Goal: Find specific fact: Find specific fact

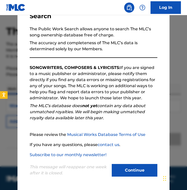
scroll to position [17, 0]
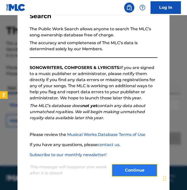
click at [128, 168] on button "Continue" at bounding box center [135, 170] width 46 height 13
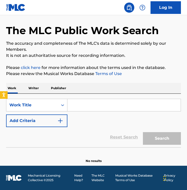
scroll to position [9, 0]
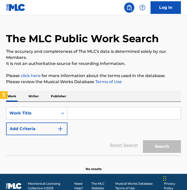
click at [89, 113] on input "Search Form" at bounding box center [123, 113] width 113 height 12
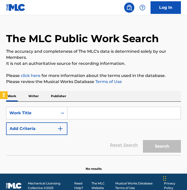
click at [117, 108] on input "Search Form" at bounding box center [123, 113] width 113 height 12
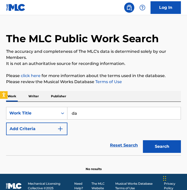
type input "d"
type input "[PERSON_NAME]"
click at [143, 140] on button "Search" at bounding box center [162, 146] width 38 height 13
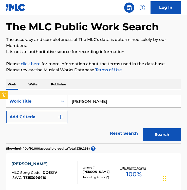
scroll to position [8, 0]
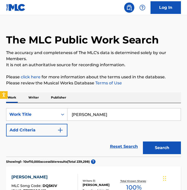
click at [32, 99] on p "Writer" at bounding box center [33, 97] width 13 height 11
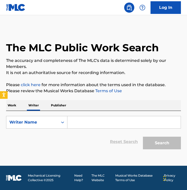
click at [85, 124] on input "Search Form" at bounding box center [123, 122] width 113 height 12
click at [17, 105] on p "Work" at bounding box center [12, 105] width 12 height 11
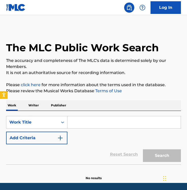
click at [104, 131] on div "SearchWithCriteria02739d5c-6711-4575-af64-3001506d227e Work Title Add Criteria" at bounding box center [93, 130] width 175 height 28
click at [104, 127] on input "Search Form" at bounding box center [123, 122] width 113 height 12
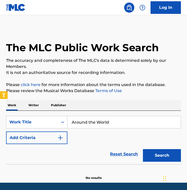
type input "Around the World"
click at [143, 149] on button "Search" at bounding box center [162, 155] width 38 height 13
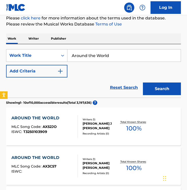
scroll to position [60, 0]
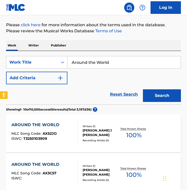
click at [36, 44] on p "Writer" at bounding box center [33, 45] width 13 height 11
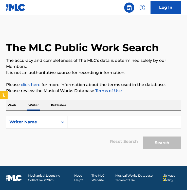
click at [83, 122] on input "Search Form" at bounding box center [123, 122] width 113 height 12
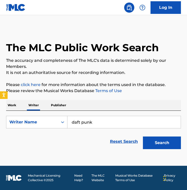
type input "daft punk"
click at [143, 137] on button "Search" at bounding box center [162, 143] width 38 height 13
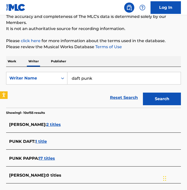
scroll to position [18, 0]
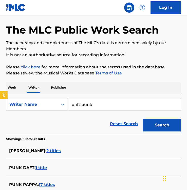
click at [60, 87] on p "Publisher" at bounding box center [58, 87] width 18 height 11
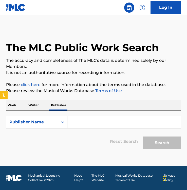
click at [15, 108] on p "Work" at bounding box center [12, 105] width 12 height 11
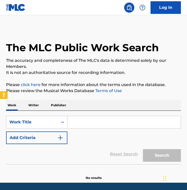
click at [90, 123] on input "Search Form" at bounding box center [123, 122] width 113 height 12
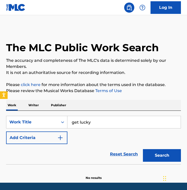
type input "get lucky"
click at [143, 149] on button "Search" at bounding box center [162, 155] width 38 height 13
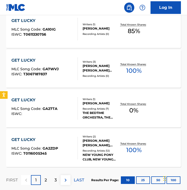
scroll to position [433, 0]
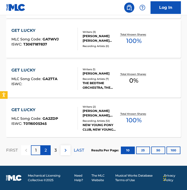
click at [44, 147] on div "2" at bounding box center [46, 150] width 10 height 10
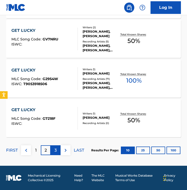
click at [57, 147] on div "3" at bounding box center [56, 150] width 10 height 10
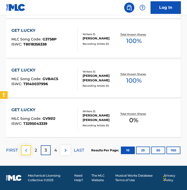
click at [27, 150] on img at bounding box center [26, 150] width 6 height 6
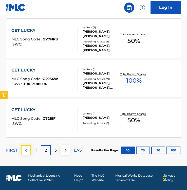
click at [31, 148] on button at bounding box center [26, 150] width 10 height 10
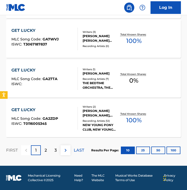
click at [27, 150] on div at bounding box center [26, 150] width 10 height 10
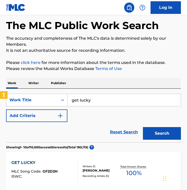
scroll to position [0, 0]
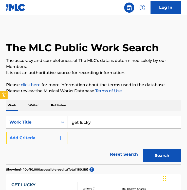
click at [57, 138] on button "Add Criteria" at bounding box center [36, 138] width 61 height 13
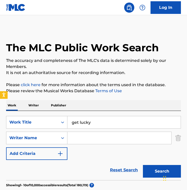
click at [79, 140] on input "Search Form" at bounding box center [119, 138] width 104 height 12
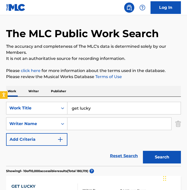
scroll to position [15, 0]
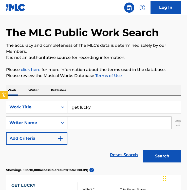
type input "w"
type input "pharrell"
click at [143, 150] on button "Search" at bounding box center [162, 156] width 38 height 13
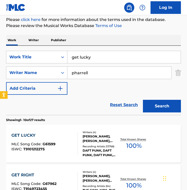
scroll to position [73, 0]
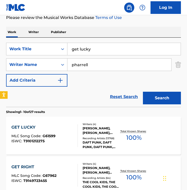
click at [97, 131] on div "[PERSON_NAME], [PERSON_NAME], [PERSON_NAME], [PERSON_NAME]" at bounding box center [100, 130] width 37 height 9
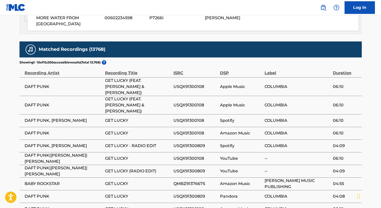
scroll to position [681, 0]
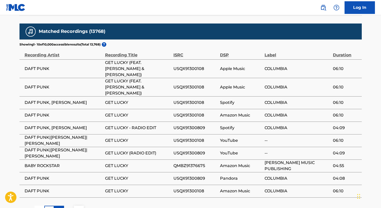
click at [61, 190] on div "2" at bounding box center [59, 211] width 10 height 10
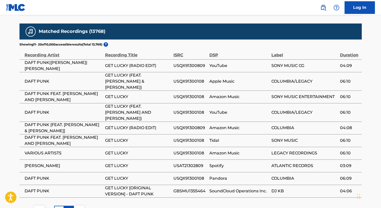
click at [72, 190] on div "3" at bounding box center [69, 211] width 10 height 10
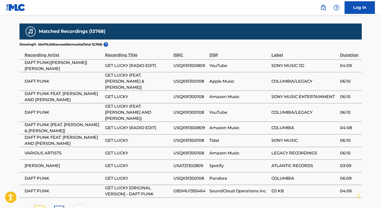
click at [39, 190] on button at bounding box center [39, 211] width 10 height 10
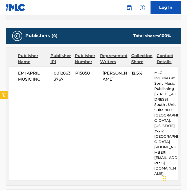
scroll to position [367, 0]
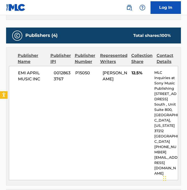
click at [54, 77] on span "00128633767" at bounding box center [62, 76] width 17 height 12
drag, startPoint x: 53, startPoint y: 77, endPoint x: 72, endPoint y: 83, distance: 19.4
click at [72, 83] on div "EMI APRIL MUSIC INC 00128633767 P15050 [PERSON_NAME] 12.5% MLC Inquiries at Son…" at bounding box center [93, 123] width 169 height 114
copy span "00128633767"
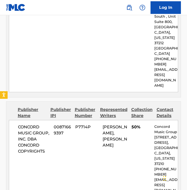
scroll to position [490, 0]
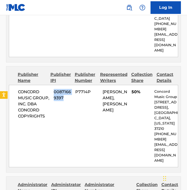
drag, startPoint x: 53, startPoint y: 80, endPoint x: 70, endPoint y: 88, distance: 18.4
click at [70, 88] on div "CONCORD MUSIC GROUP, INC. DBA CONCORD COPYRIGHTS 00871669397 P7714P [PERSON_NAM…" at bounding box center [93, 126] width 169 height 82
copy span "00871669397"
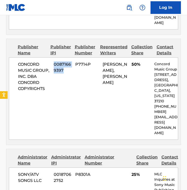
scroll to position [502, 0]
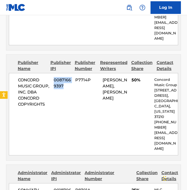
click at [60, 88] on div "CONCORD MUSIC GROUP, INC. DBA CONCORD COPYRIGHTS 00871669397 P7714P [PERSON_NAM…" at bounding box center [93, 114] width 169 height 82
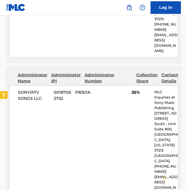
scroll to position [583, 0]
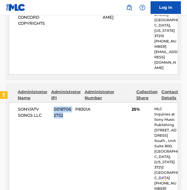
drag, startPoint x: 52, startPoint y: 82, endPoint x: 73, endPoint y: 89, distance: 22.2
click at [73, 102] on div "SONY/ATV SONGS LLC 00187062752 P8301A 25% MLC Inquiries at Sony Music Publishin…" at bounding box center [93, 159] width 169 height 114
copy span "00187062752"
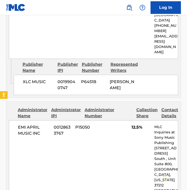
scroll to position [737, 0]
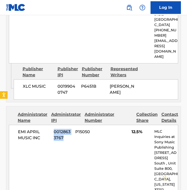
drag, startPoint x: 53, startPoint y: 95, endPoint x: 69, endPoint y: 102, distance: 17.8
click at [69, 125] on div "EMI APRIL MUSIC INC 00128633767 P15050 12.5% MLC Inquiries at Sony Music Publis…" at bounding box center [93, 182] width 169 height 114
copy span "00128633767"
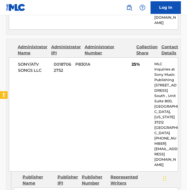
scroll to position [628, 0]
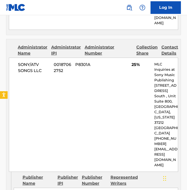
drag, startPoint x: 57, startPoint y: 153, endPoint x: 74, endPoint y: 158, distance: 17.5
copy span "00199040747"
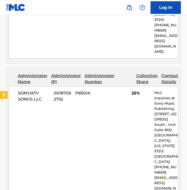
scroll to position [603, 0]
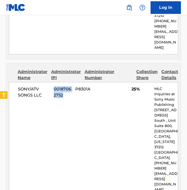
drag, startPoint x: 52, startPoint y: 61, endPoint x: 73, endPoint y: 68, distance: 21.6
click at [73, 82] on div "SONY/ATV SONGS LLC 00187062752 P8301A 25% MLC Inquiries at Sony Music Publishin…" at bounding box center [93, 139] width 169 height 114
copy span "00187062752"
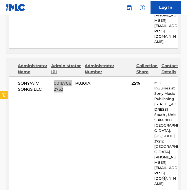
scroll to position [617, 0]
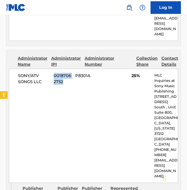
click at [116, 83] on div "SONY/ATV SONGS LLC 00187062752 P8301A 25% MLC Inquiries at Sony Music Publishin…" at bounding box center [93, 126] width 169 height 114
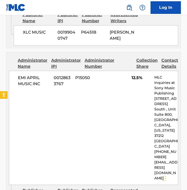
scroll to position [790, 0]
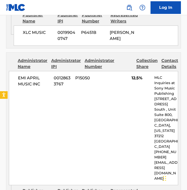
drag, startPoint x: 56, startPoint y: 156, endPoint x: 76, endPoint y: 162, distance: 20.8
copy span "00602234598"
click at [52, 71] on div "EMI APRIL MUSIC INC 00128633767 P15050 12.5% MLC Inquiries at Sony Music Publis…" at bounding box center [93, 128] width 169 height 114
drag, startPoint x: 52, startPoint y: 41, endPoint x: 78, endPoint y: 49, distance: 26.9
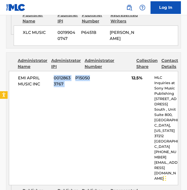
click at [78, 71] on div "EMI APRIL MUSIC INC 00128633767 P15050 12.5% MLC Inquiries at Sony Music Publis…" at bounding box center [93, 128] width 169 height 114
copy div "00128633767 P15050"
click at [68, 71] on div "EMI APRIL MUSIC INC 00128633767 P15050 12.5% MLC Inquiries at Sony Music Publis…" at bounding box center [93, 128] width 169 height 114
drag, startPoint x: 65, startPoint y: 51, endPoint x: 53, endPoint y: 43, distance: 14.3
click at [53, 71] on div "EMI APRIL MUSIC INC 00128633767 P15050 12.5% MLC Inquiries at Sony Music Publis…" at bounding box center [93, 128] width 169 height 114
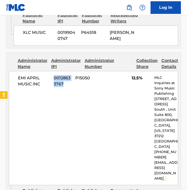
copy span "00128633767"
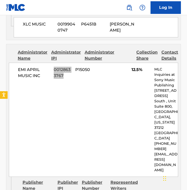
scroll to position [800, 0]
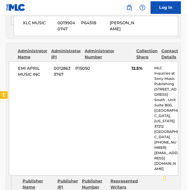
click at [100, 61] on div "EMI APRIL MUSIC INC 00128633767 P15050 12.5% MLC Inquiries at Sony Music Publis…" at bounding box center [93, 118] width 169 height 114
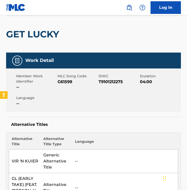
scroll to position [40, 0]
